Goal: Information Seeking & Learning: Learn about a topic

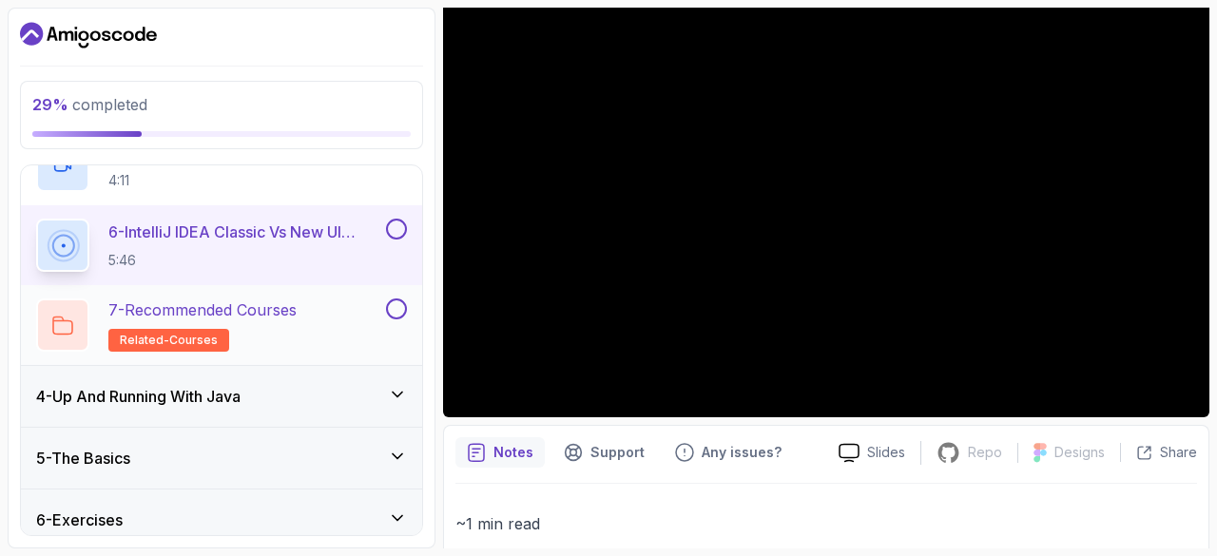
scroll to position [617, 0]
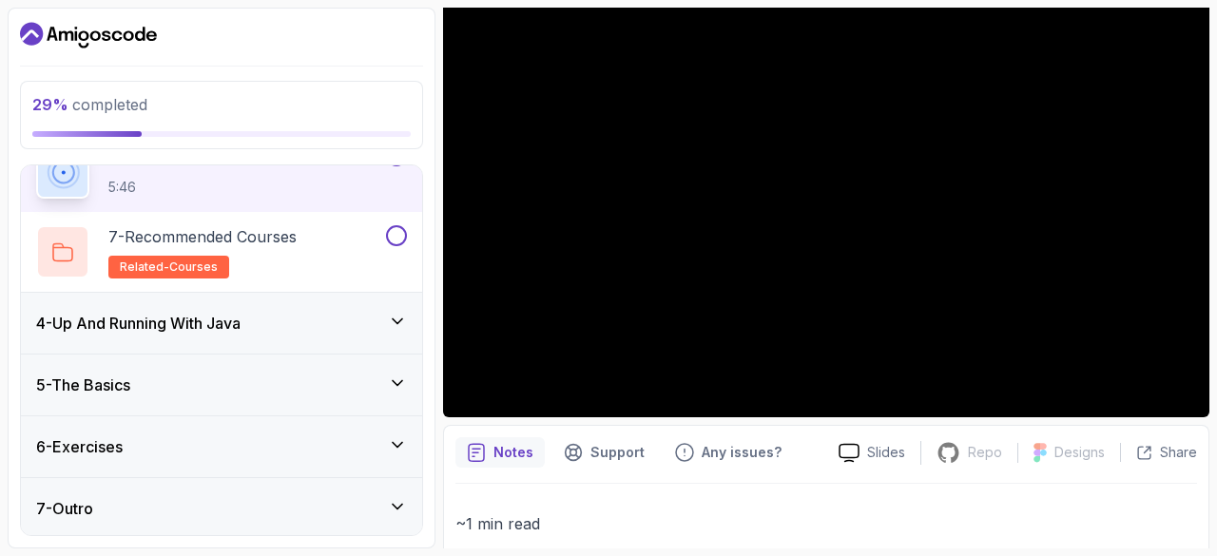
click at [307, 296] on div "4 - Up And Running With Java" at bounding box center [221, 323] width 401 height 61
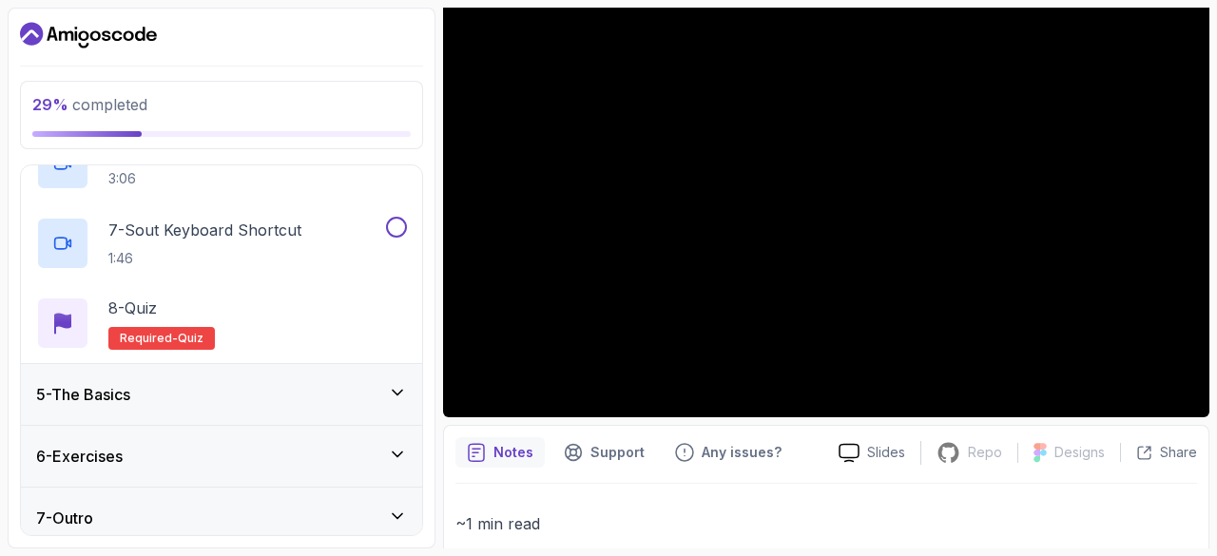
scroll to position [697, 0]
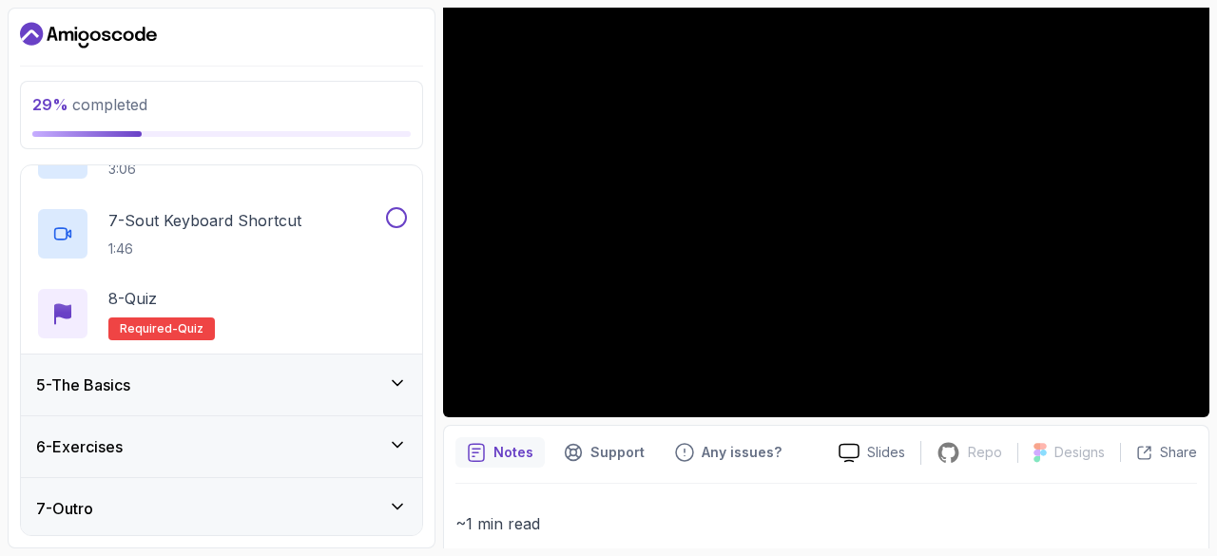
click at [281, 454] on div "6 - Exercises" at bounding box center [221, 446] width 371 height 23
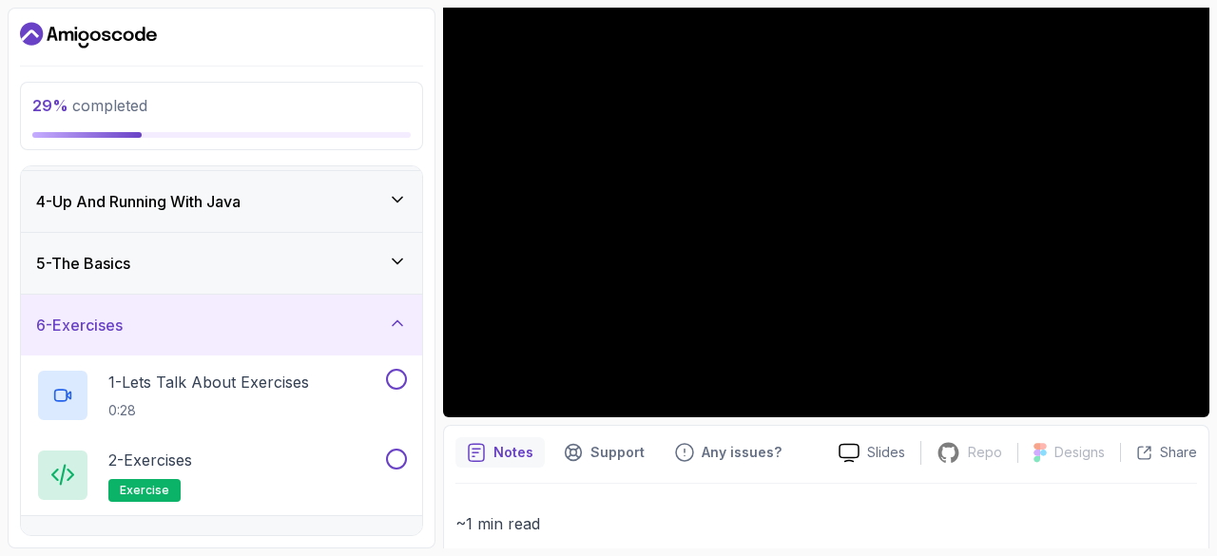
scroll to position [218, 0]
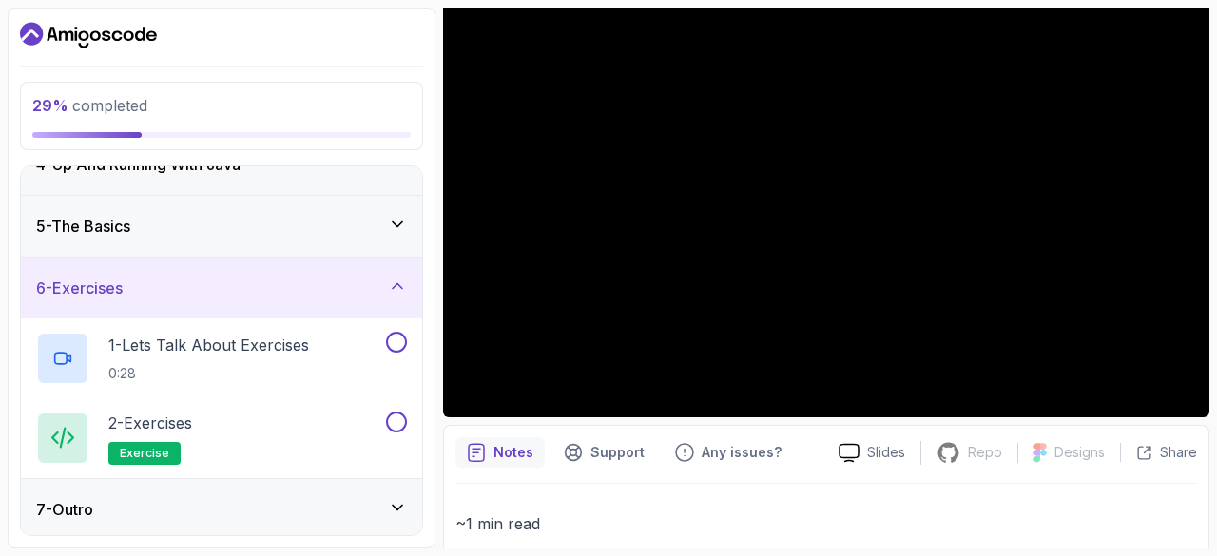
click at [281, 516] on div "7 - Outro" at bounding box center [221, 509] width 371 height 23
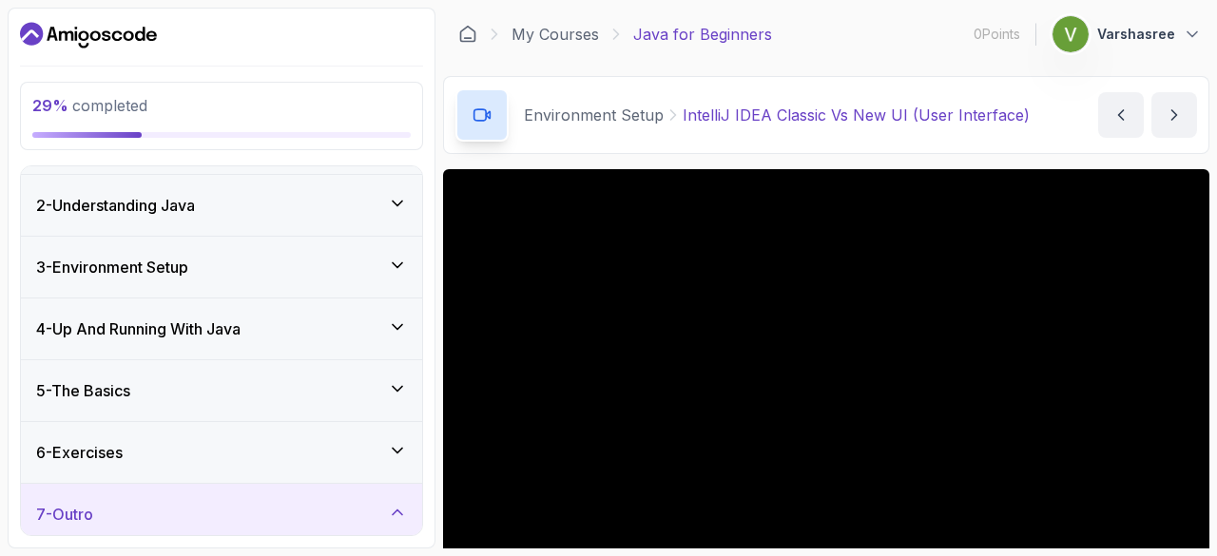
scroll to position [50, 0]
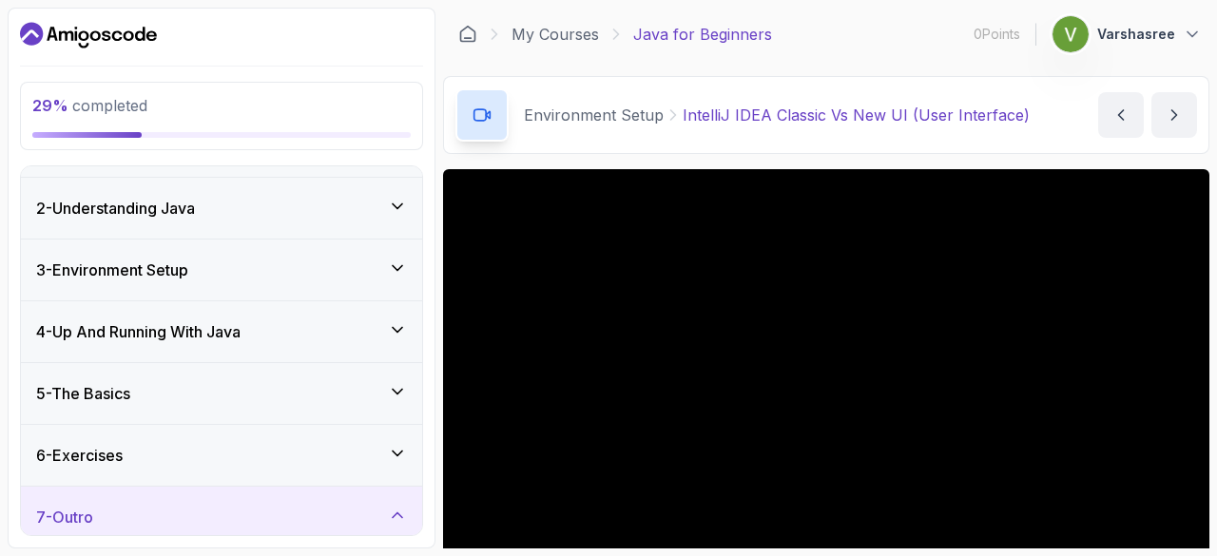
click at [243, 264] on div "3 - Environment Setup" at bounding box center [221, 270] width 371 height 23
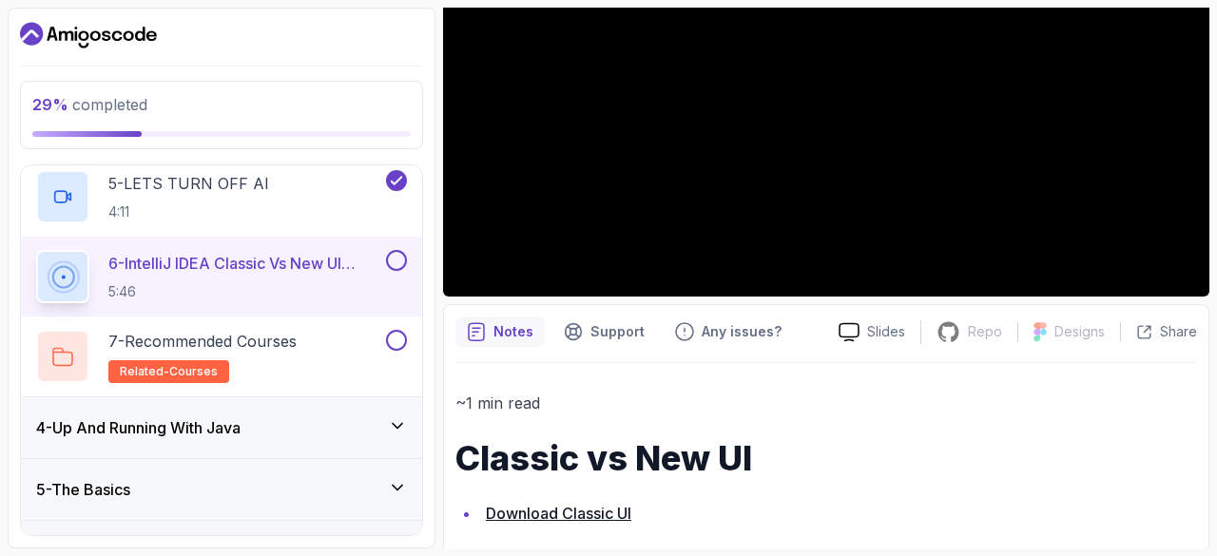
scroll to position [502, 0]
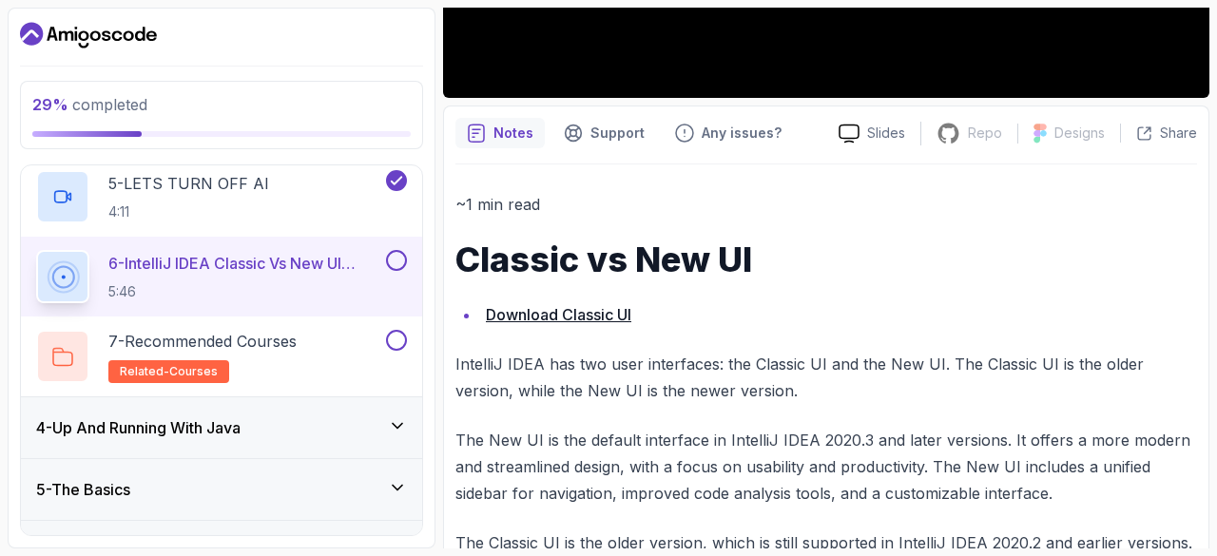
click at [561, 301] on li "Download Classic UI" at bounding box center [838, 314] width 717 height 27
click at [565, 309] on link "Download Classic UI" at bounding box center [558, 314] width 145 height 19
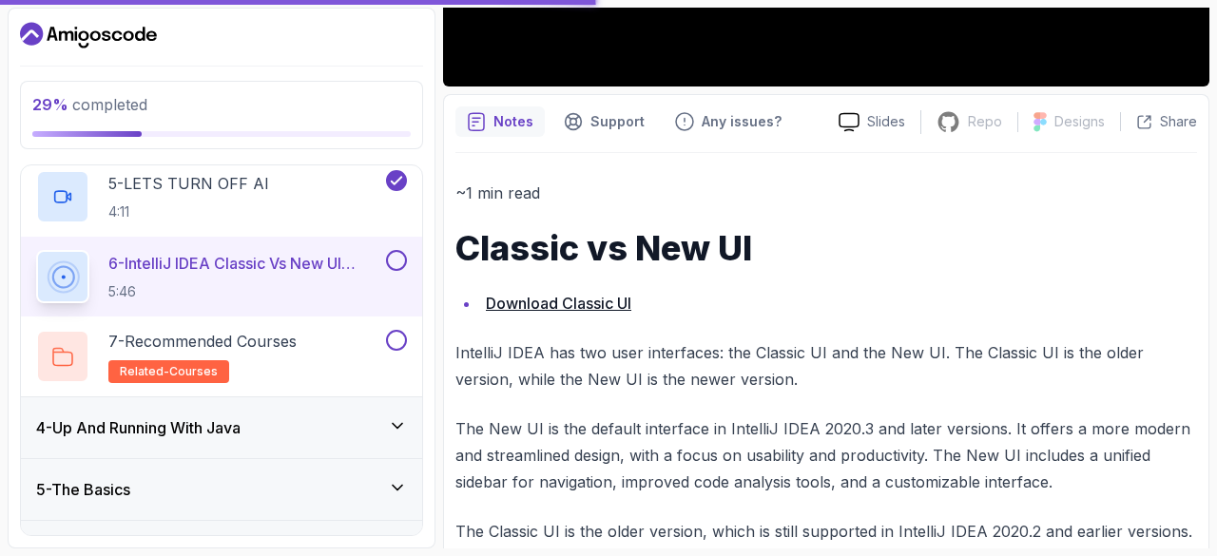
scroll to position [514, 0]
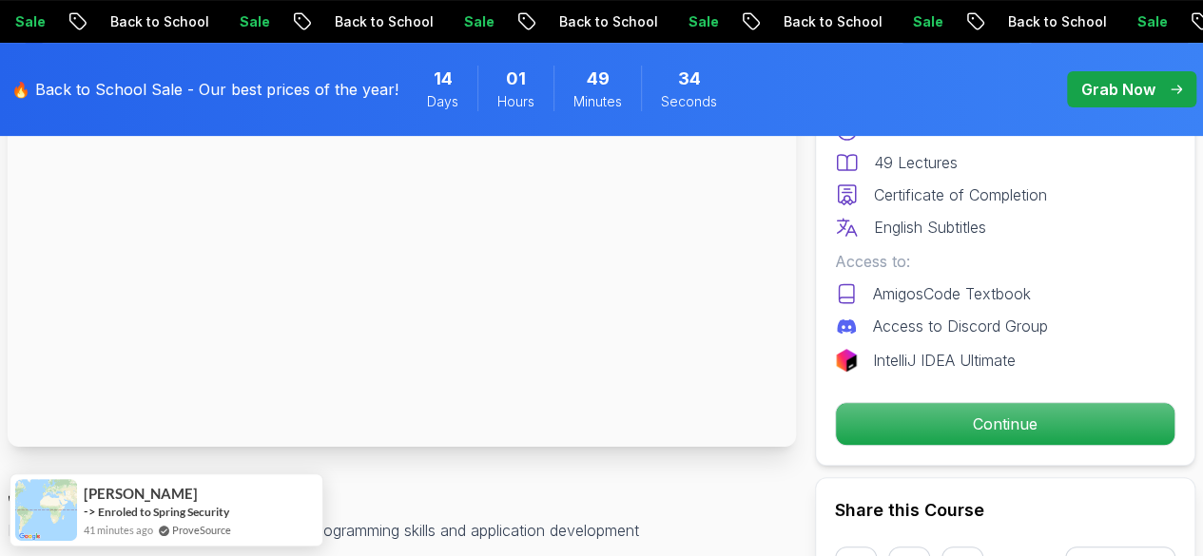
scroll to position [247, 0]
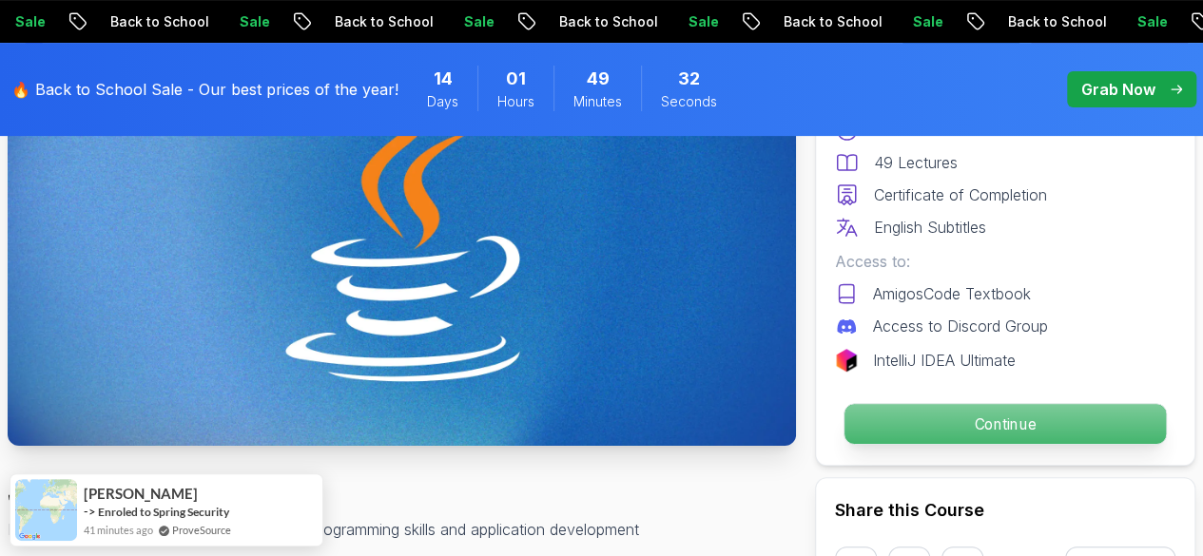
click at [996, 406] on p "Continue" at bounding box center [1004, 424] width 321 height 40
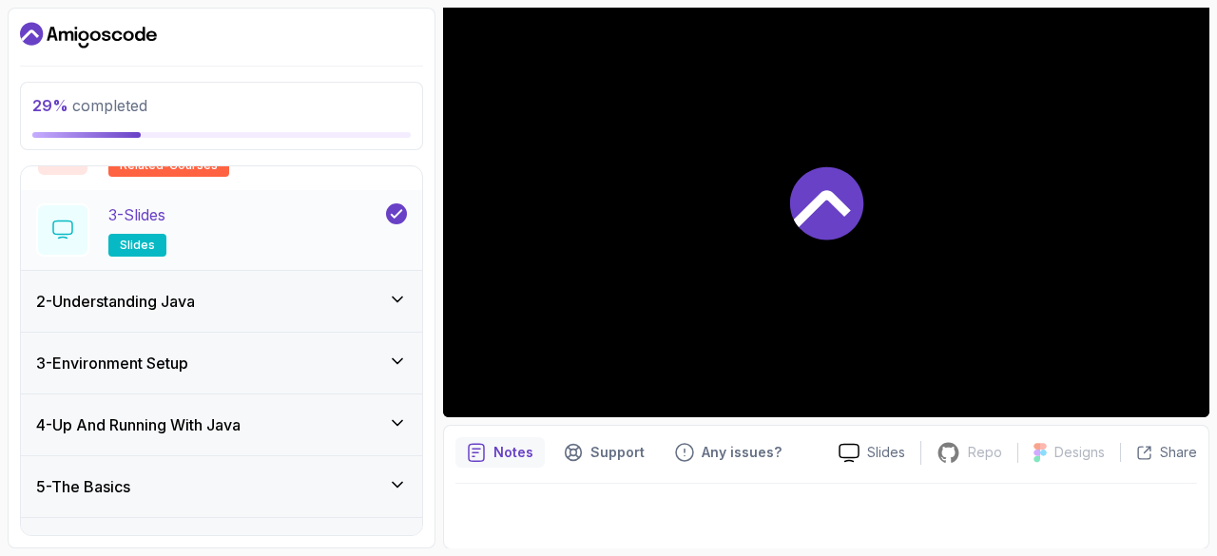
scroll to position [244, 0]
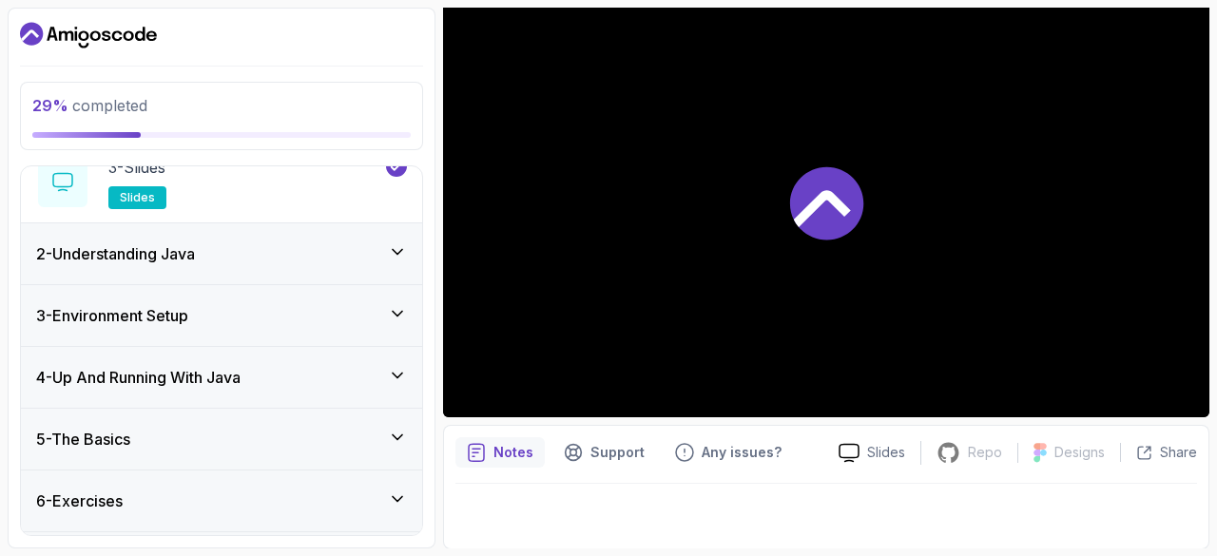
click at [202, 298] on div "3 - Environment Setup" at bounding box center [221, 315] width 401 height 61
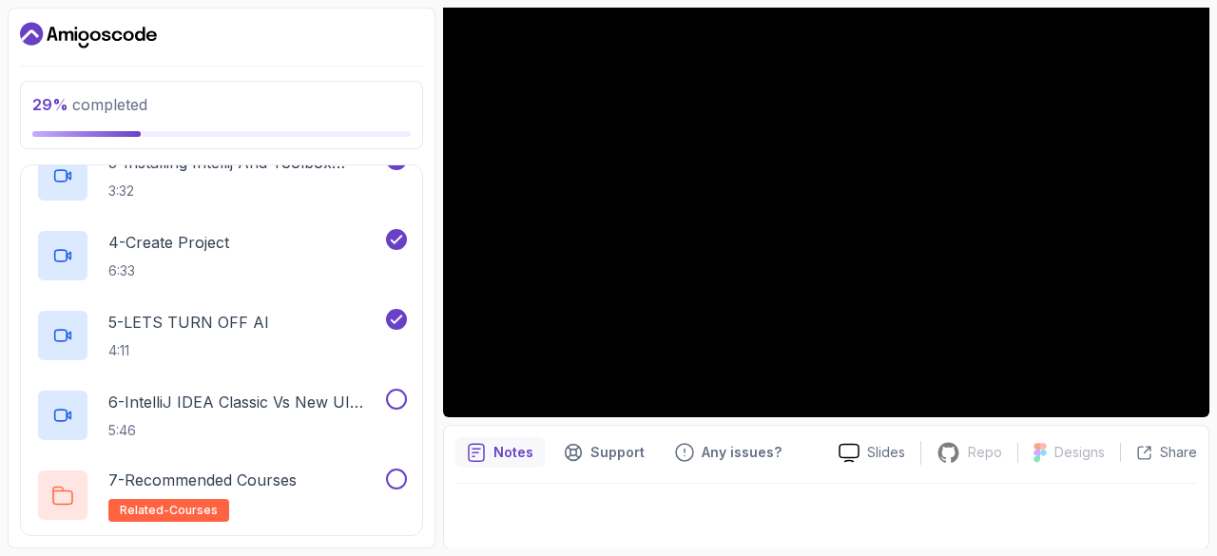
scroll to position [400, 0]
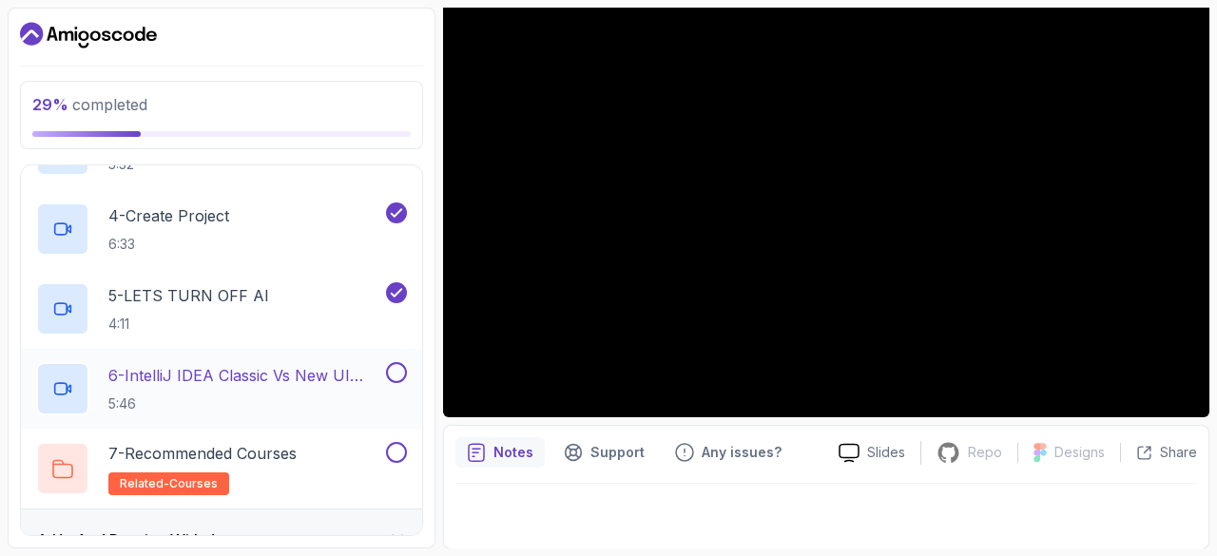
click at [213, 362] on div "6 - IntelliJ IDEA Classic Vs New UI (User Interface) 5:46" at bounding box center [209, 388] width 346 height 53
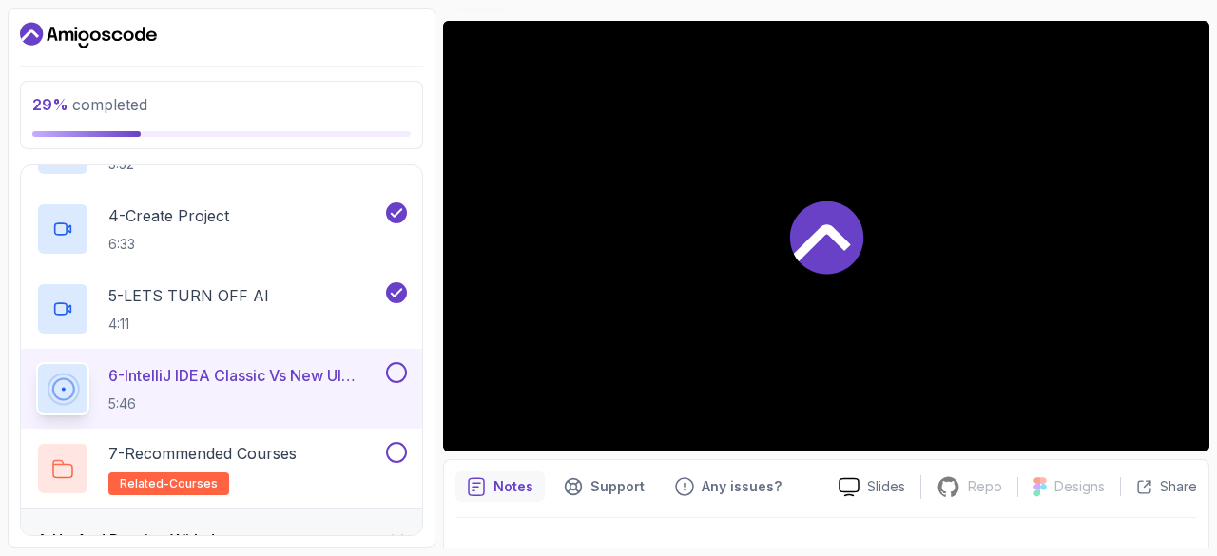
scroll to position [146, 0]
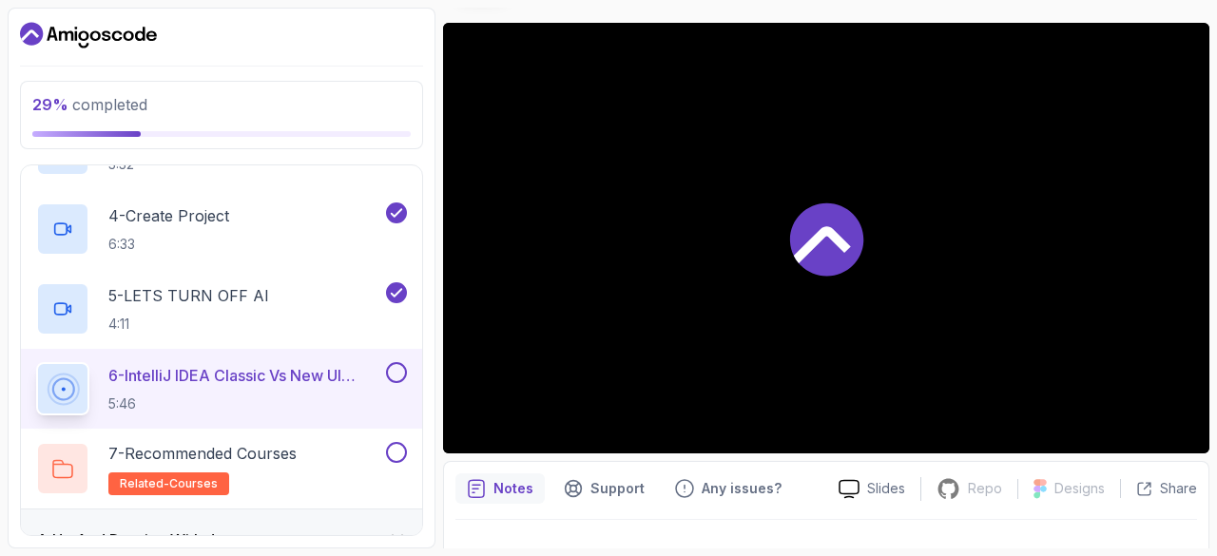
click at [839, 191] on div at bounding box center [826, 238] width 766 height 431
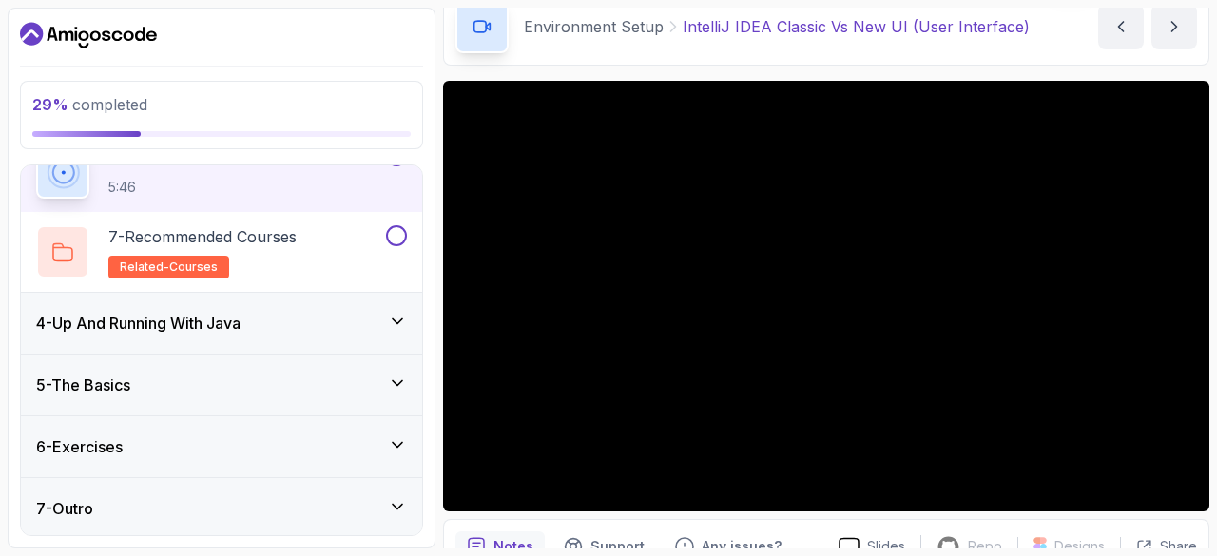
scroll to position [89, 0]
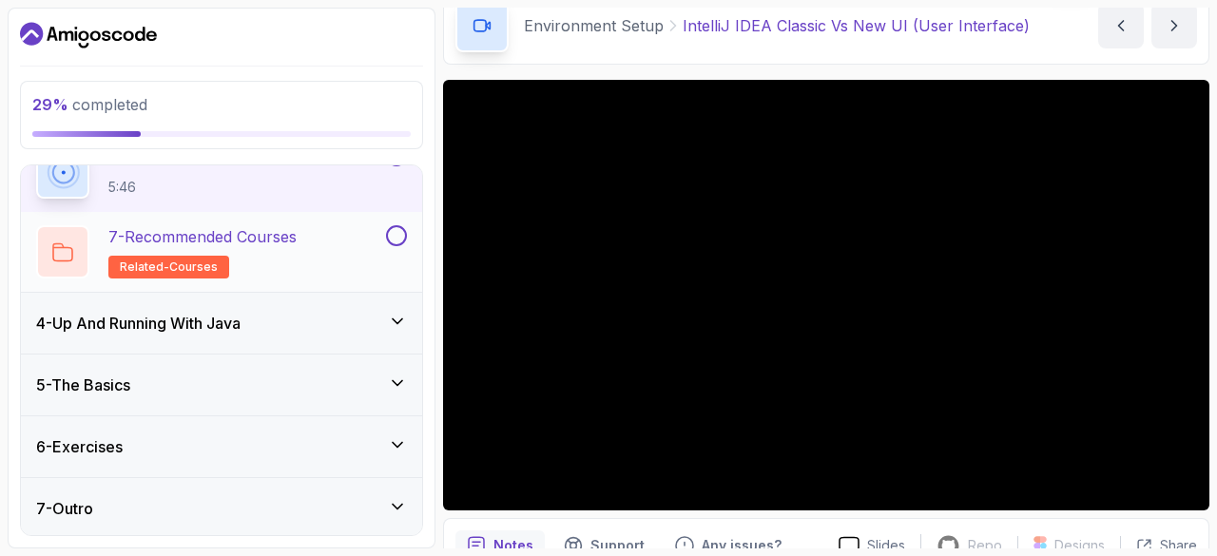
click at [305, 235] on div "7 - Recommended Courses related-courses" at bounding box center [209, 251] width 346 height 53
click at [380, 237] on div "7 - Recommended Courses related-courses" at bounding box center [209, 251] width 346 height 53
click at [390, 237] on button at bounding box center [396, 235] width 21 height 21
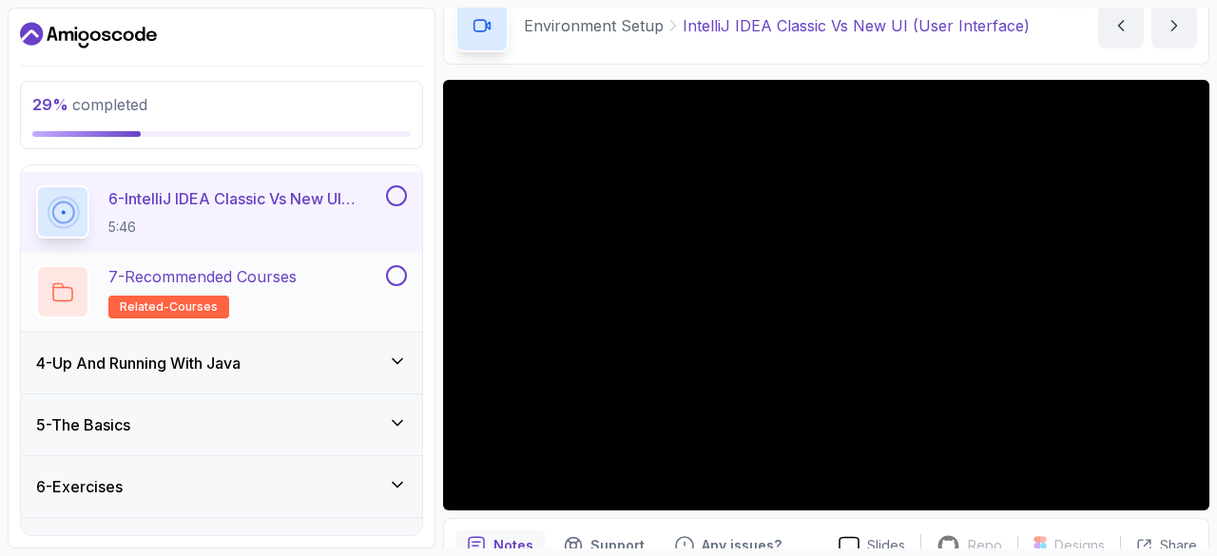
scroll to position [571, 0]
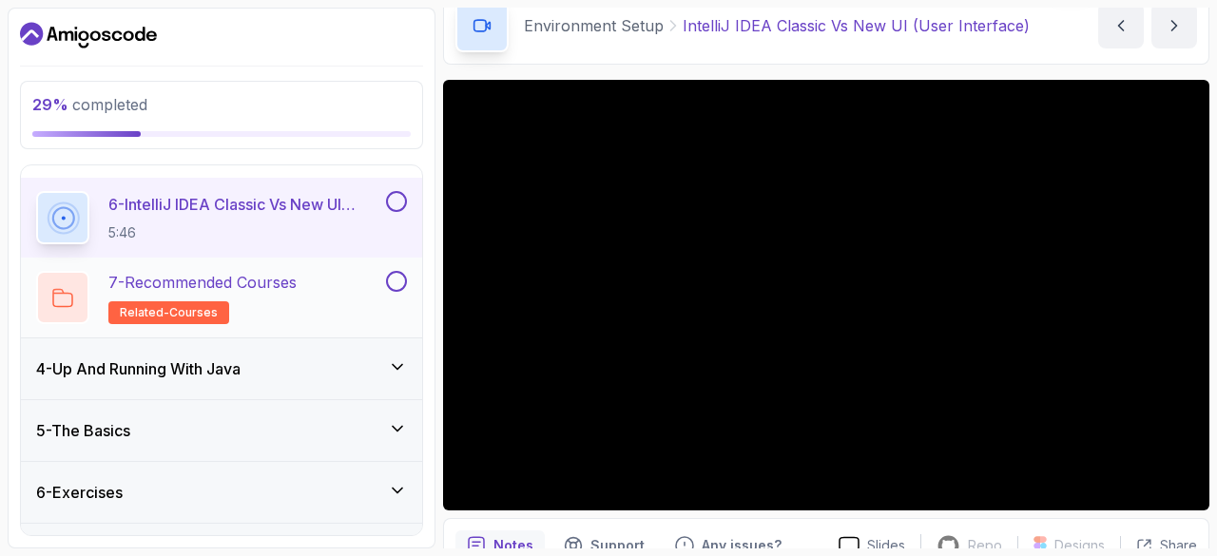
click at [54, 283] on div at bounding box center [62, 297] width 53 height 53
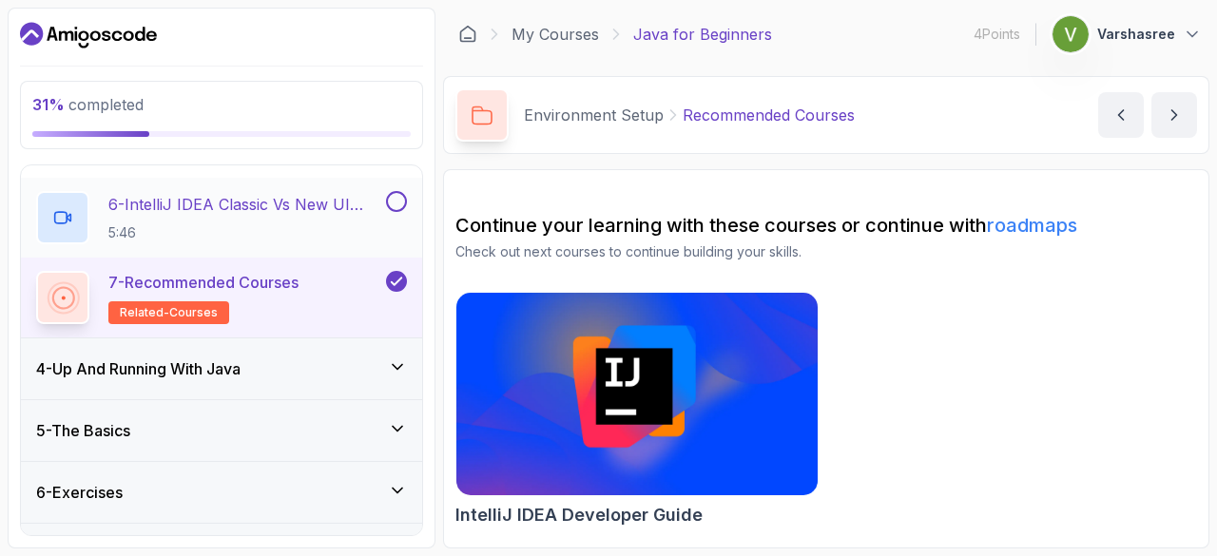
click at [333, 194] on p "6 - IntelliJ IDEA Classic Vs New UI (User Interface)" at bounding box center [245, 204] width 274 height 23
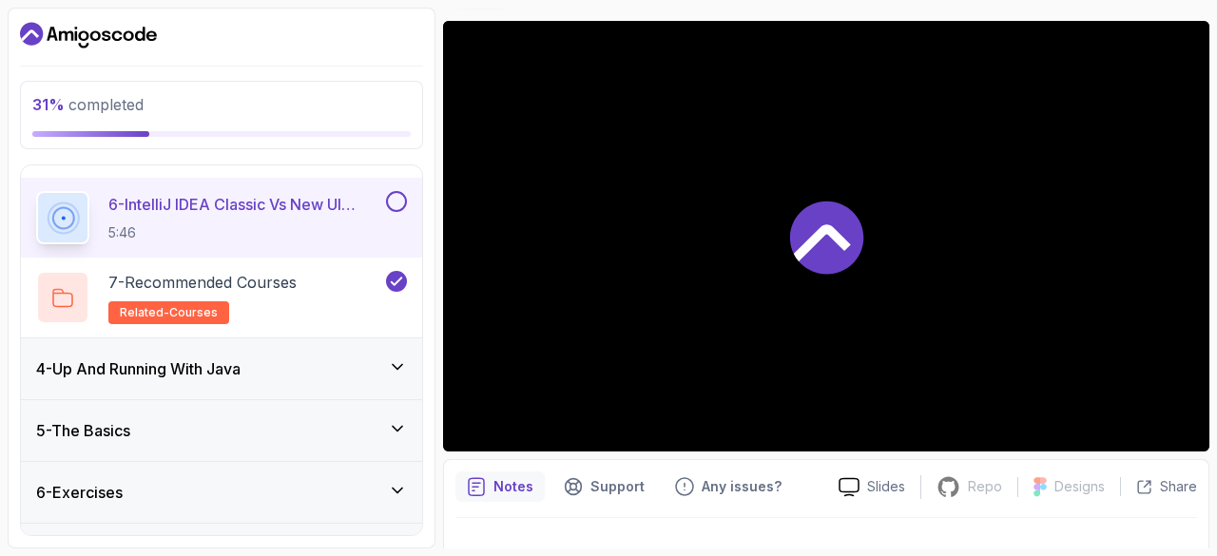
scroll to position [156, 0]
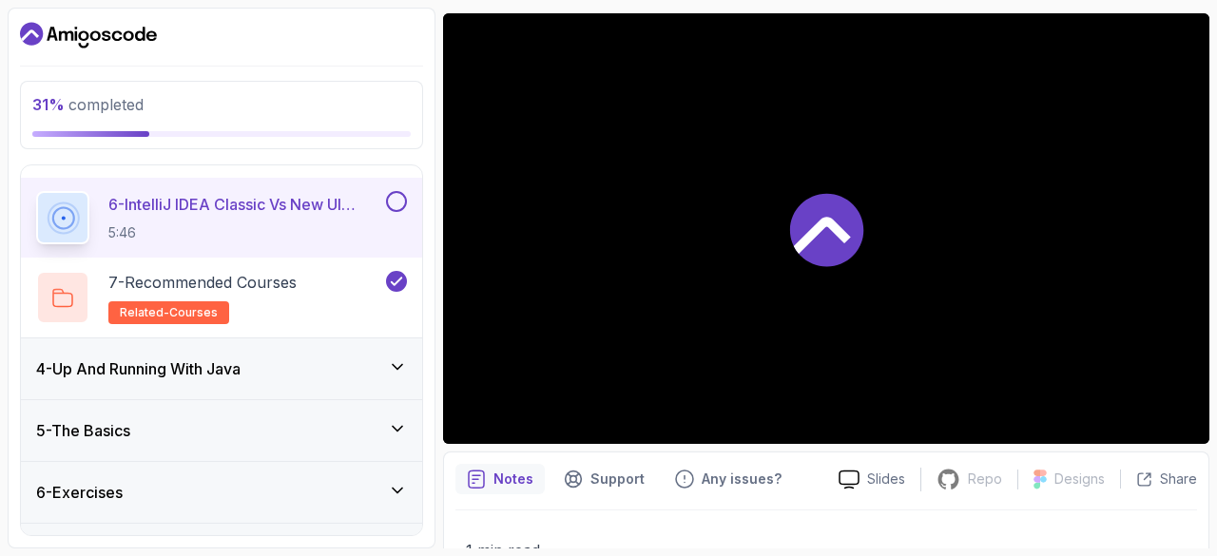
click at [793, 383] on div at bounding box center [826, 228] width 766 height 431
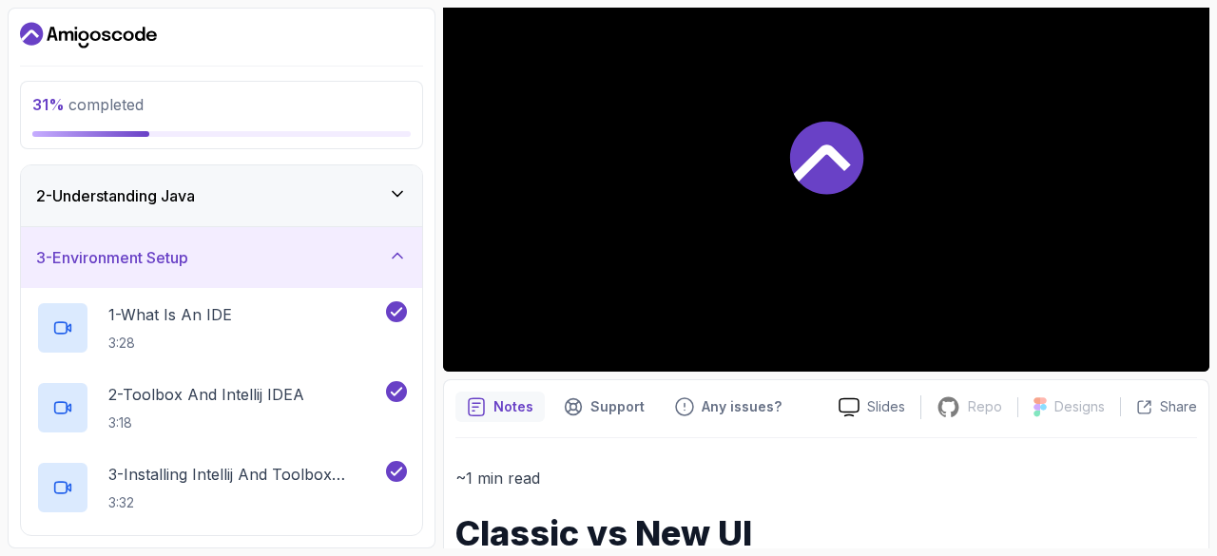
scroll to position [0, 0]
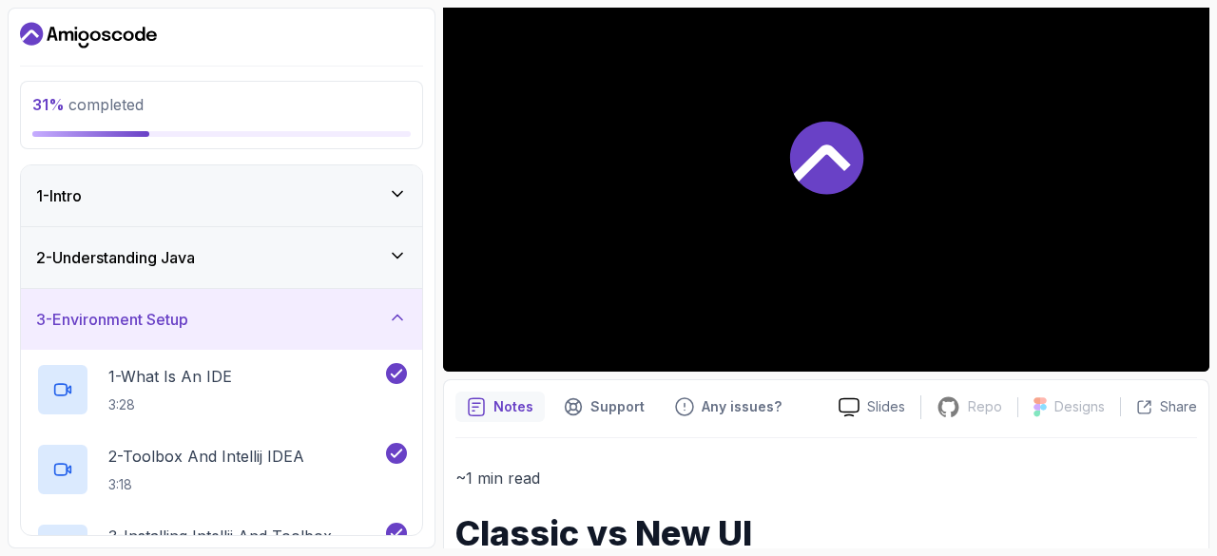
click at [145, 180] on div "1 - Intro" at bounding box center [221, 195] width 401 height 61
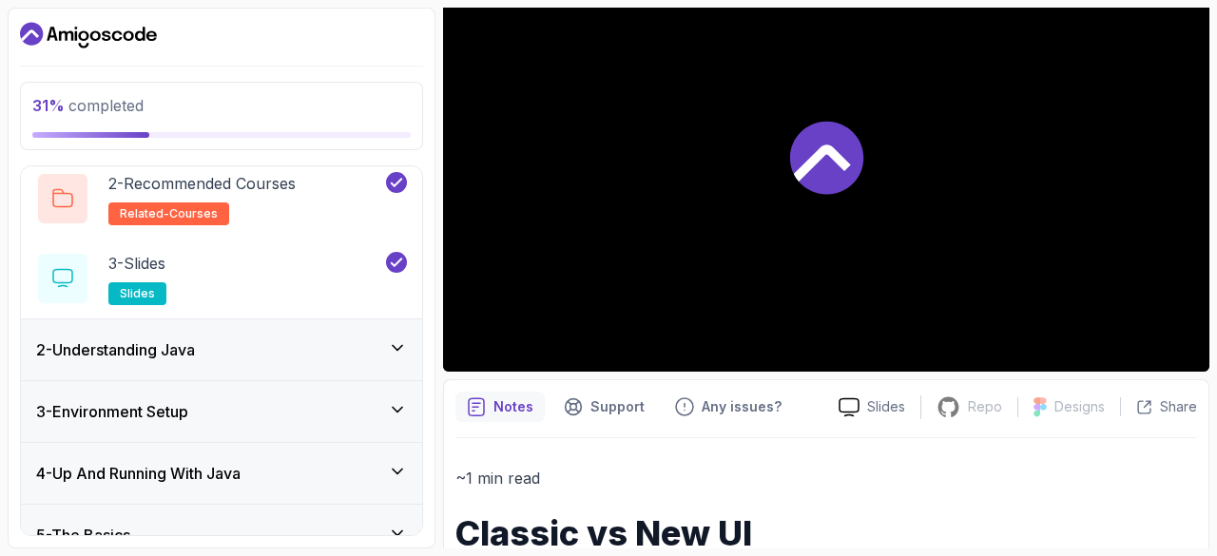
click at [133, 344] on h3 "2 - Understanding Java" at bounding box center [115, 349] width 159 height 23
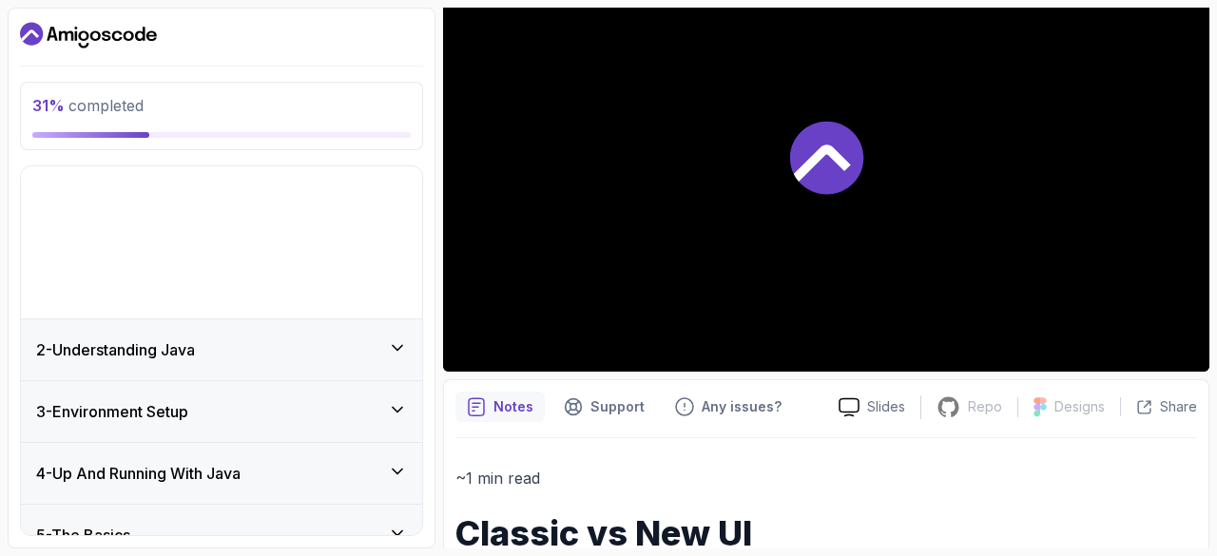
scroll to position [58, 0]
